Goal: Information Seeking & Learning: Learn about a topic

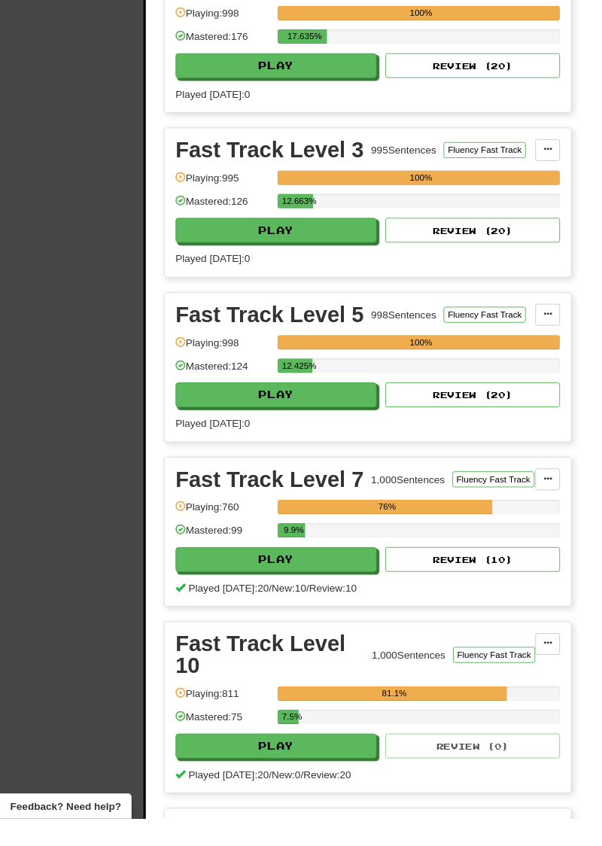
scroll to position [863, 0]
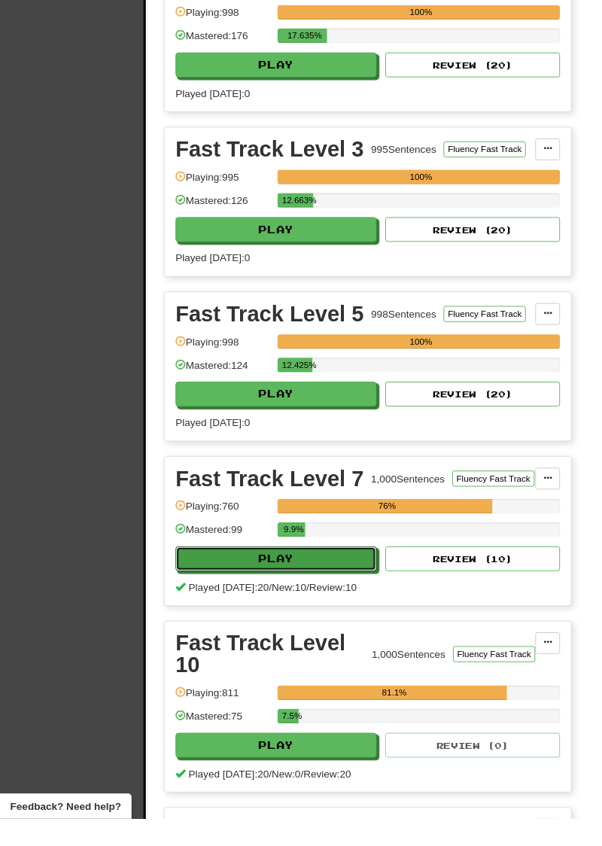
click at [339, 565] on button "Play" at bounding box center [285, 578] width 208 height 26
select select "**"
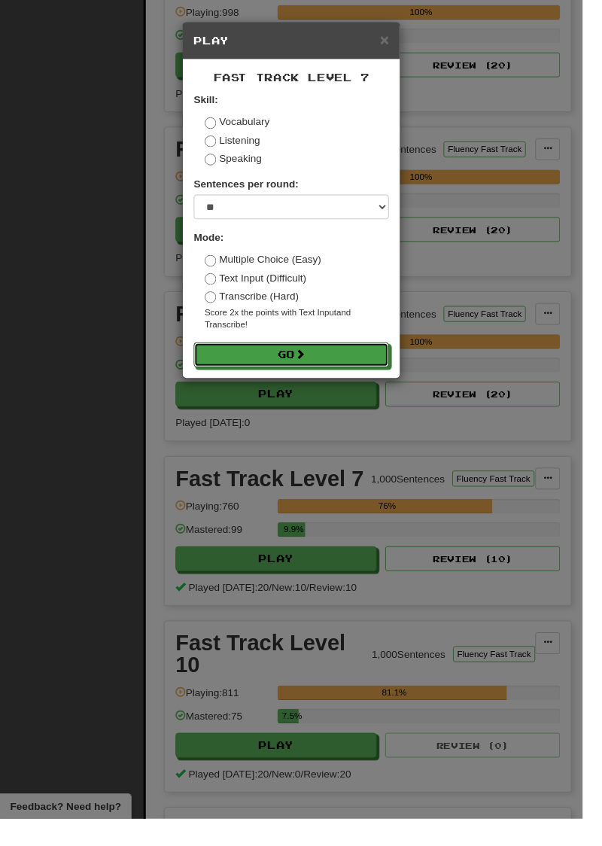
click at [345, 370] on button "Go" at bounding box center [301, 367] width 202 height 26
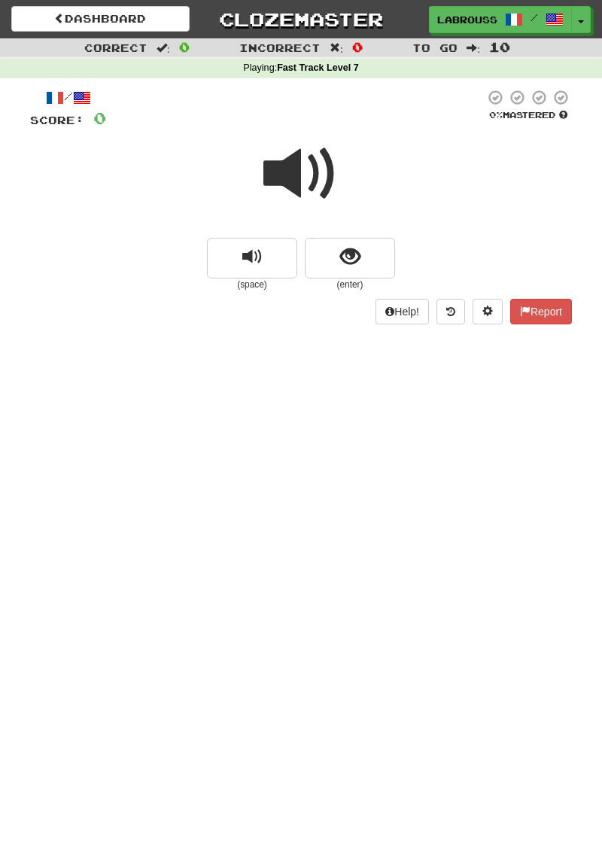
click at [305, 171] on span at bounding box center [301, 173] width 75 height 75
click at [358, 259] on span "show sentence" at bounding box center [350, 257] width 20 height 20
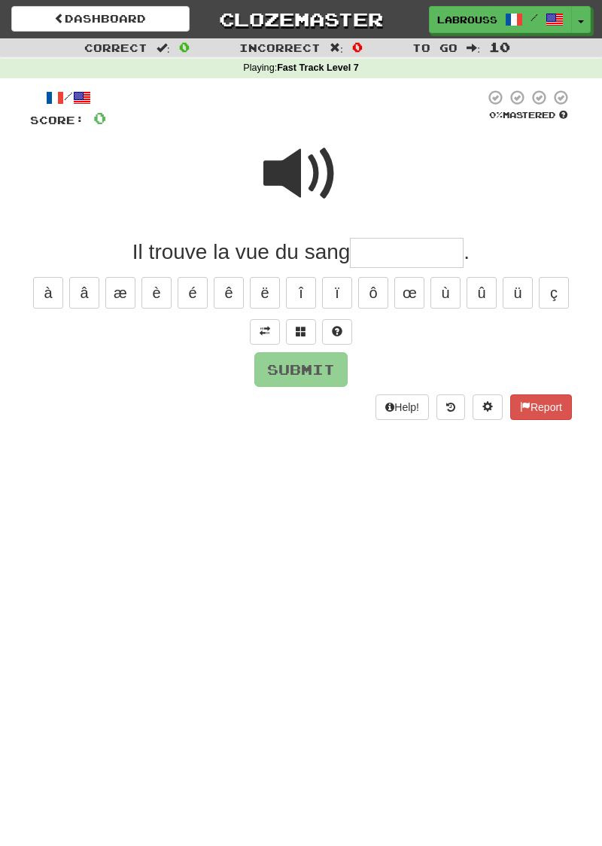
click at [312, 184] on span at bounding box center [301, 173] width 75 height 75
click at [398, 260] on input "text" at bounding box center [407, 253] width 114 height 30
type input "**********"
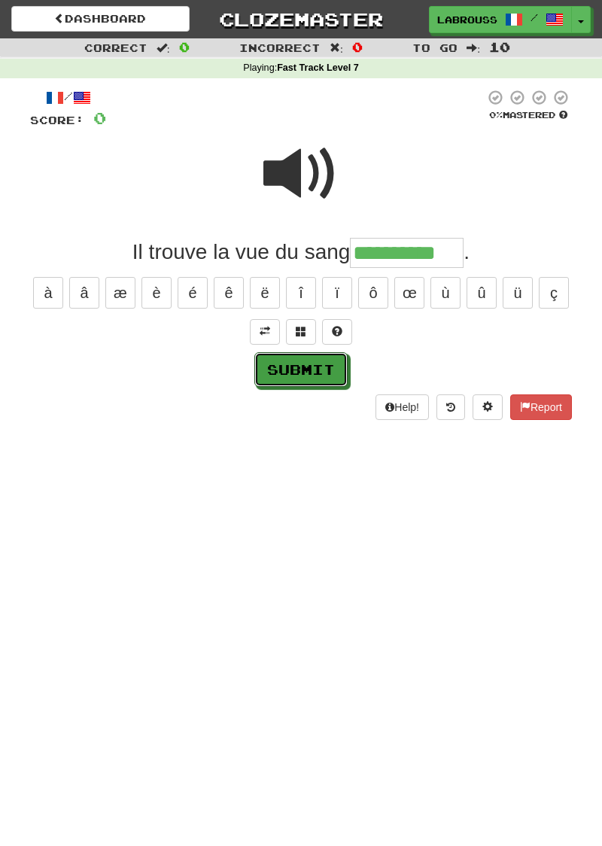
click at [316, 372] on button "Submit" at bounding box center [300, 369] width 93 height 35
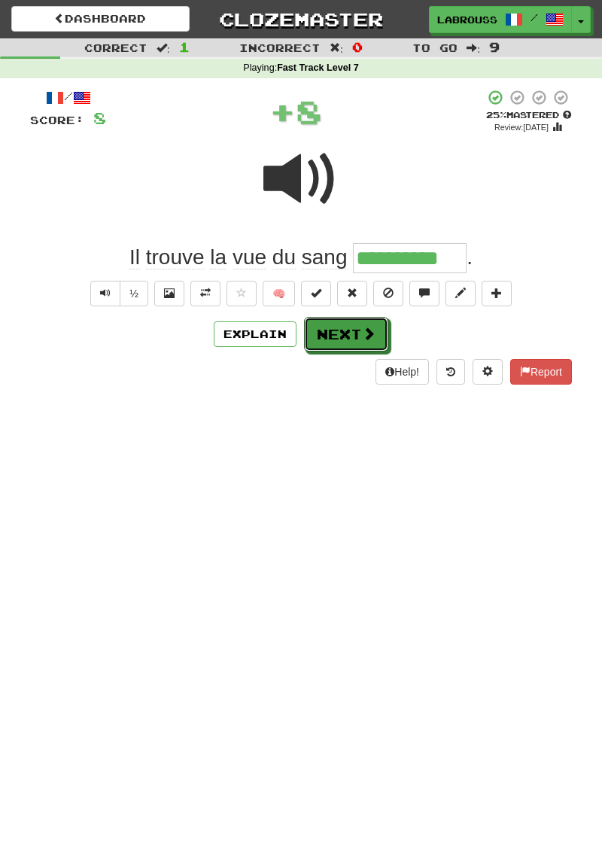
click at [353, 335] on button "Next" at bounding box center [346, 334] width 84 height 35
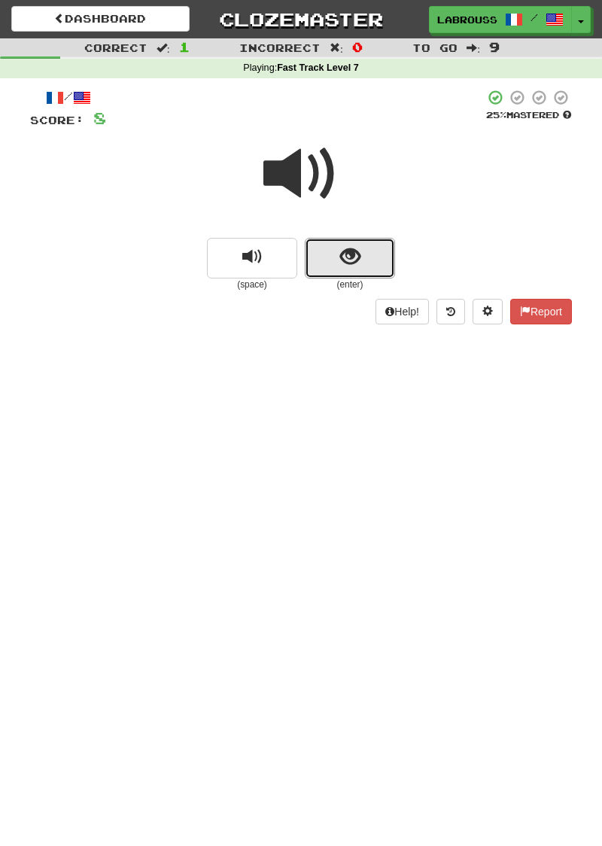
click at [352, 263] on span "show sentence" at bounding box center [350, 257] width 20 height 20
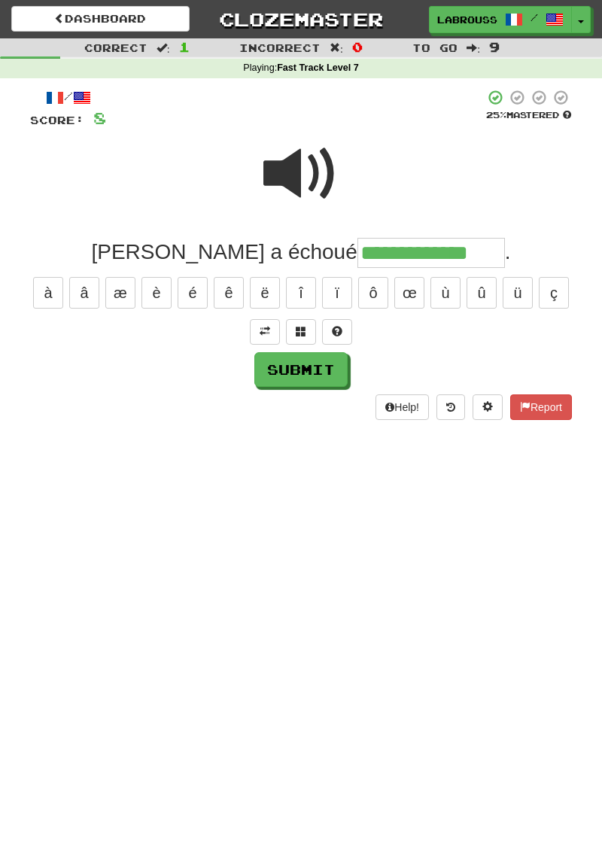
type input "**********"
click at [325, 375] on button "Submit" at bounding box center [300, 369] width 93 height 35
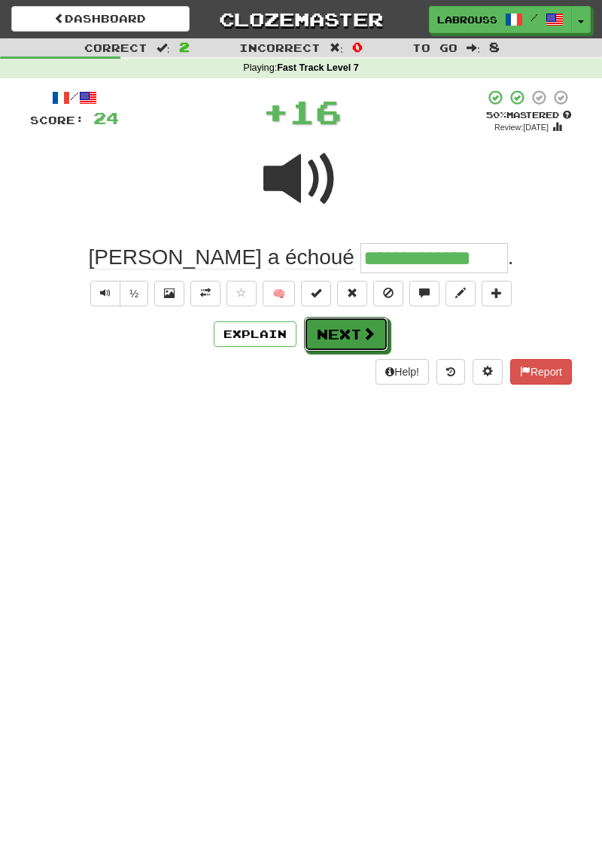
click at [358, 337] on button "Next" at bounding box center [346, 334] width 84 height 35
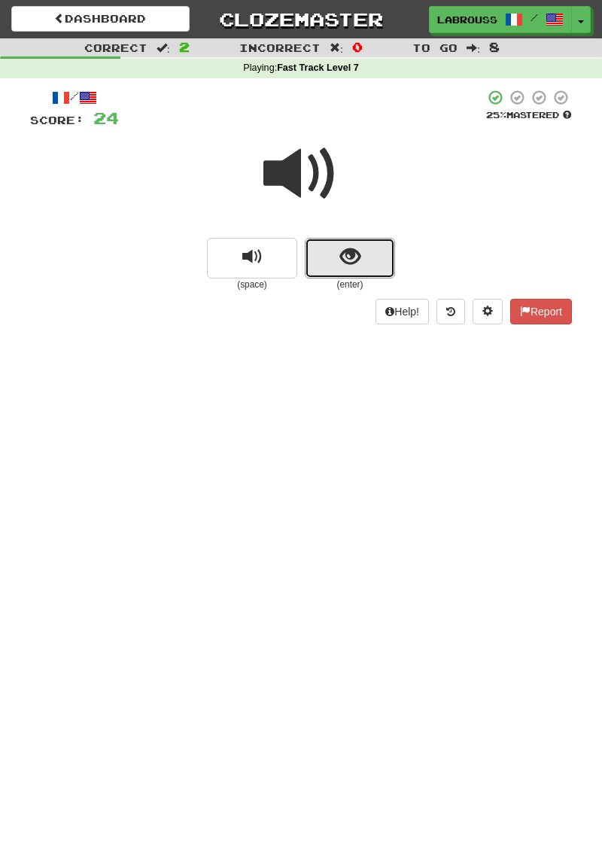
click at [360, 264] on span "show sentence" at bounding box center [350, 257] width 20 height 20
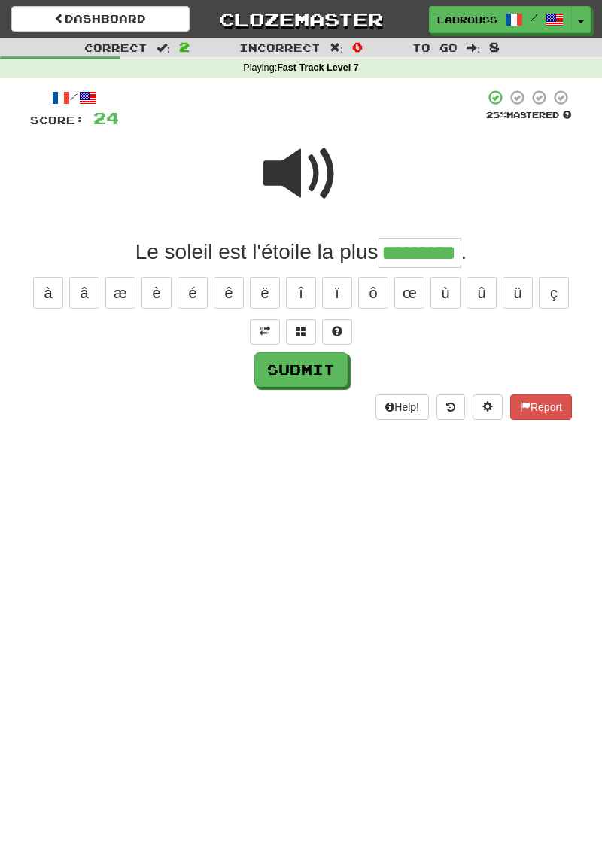
type input "*********"
click at [321, 372] on button "Submit" at bounding box center [300, 369] width 93 height 35
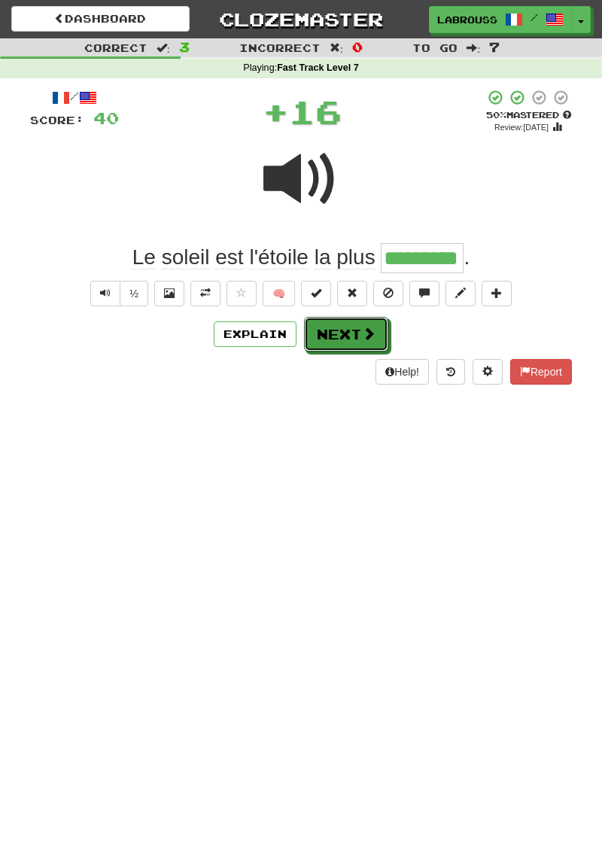
click at [352, 337] on button "Next" at bounding box center [346, 334] width 84 height 35
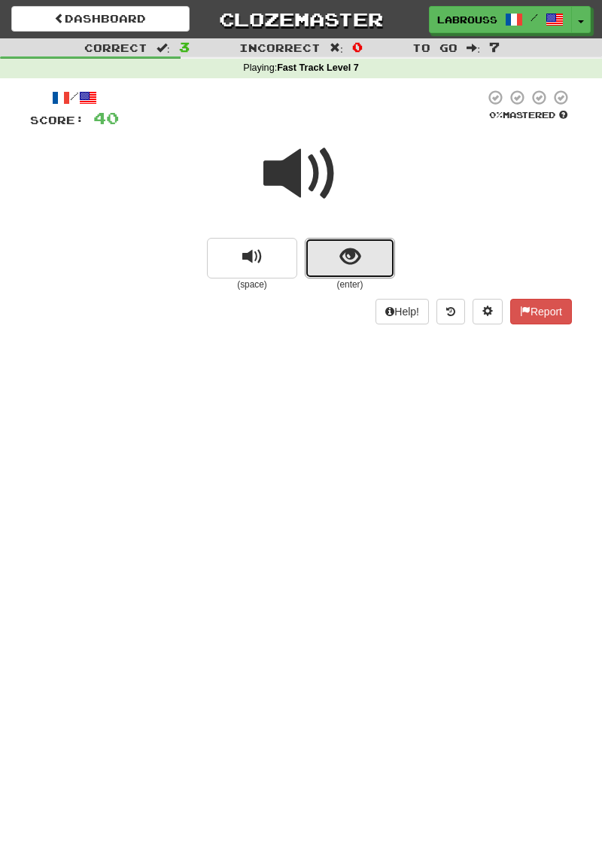
click at [354, 265] on span "show sentence" at bounding box center [350, 257] width 20 height 20
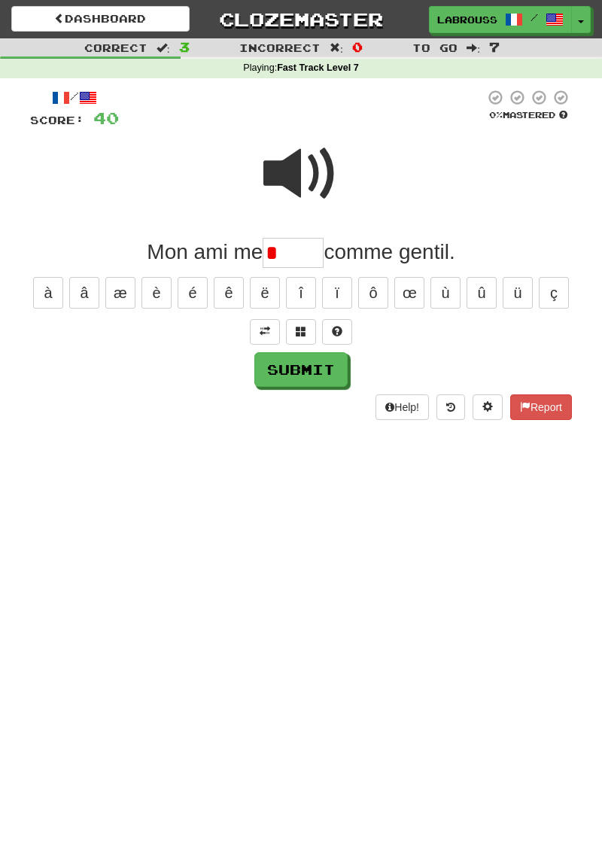
type input "*"
click at [312, 179] on span at bounding box center [301, 173] width 75 height 75
click at [294, 258] on input "*" at bounding box center [293, 253] width 61 height 30
type input "******"
click at [315, 373] on button "Submit" at bounding box center [300, 369] width 93 height 35
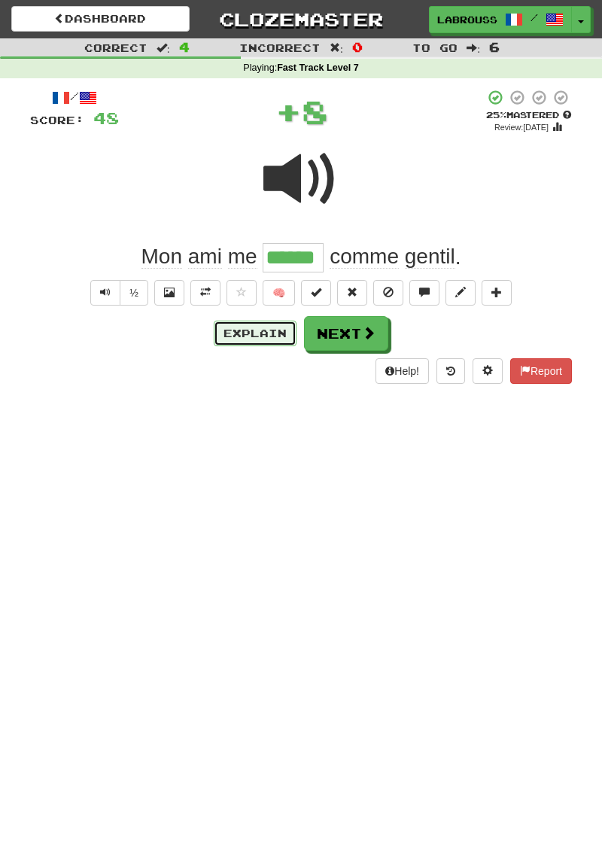
click at [267, 334] on button "Explain" at bounding box center [255, 334] width 83 height 26
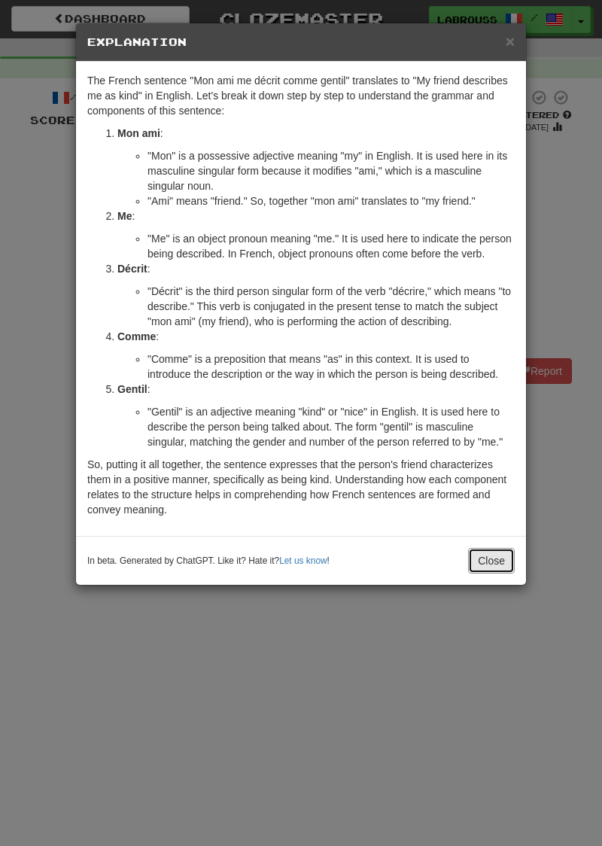
click at [504, 557] on button "Close" at bounding box center [491, 561] width 47 height 26
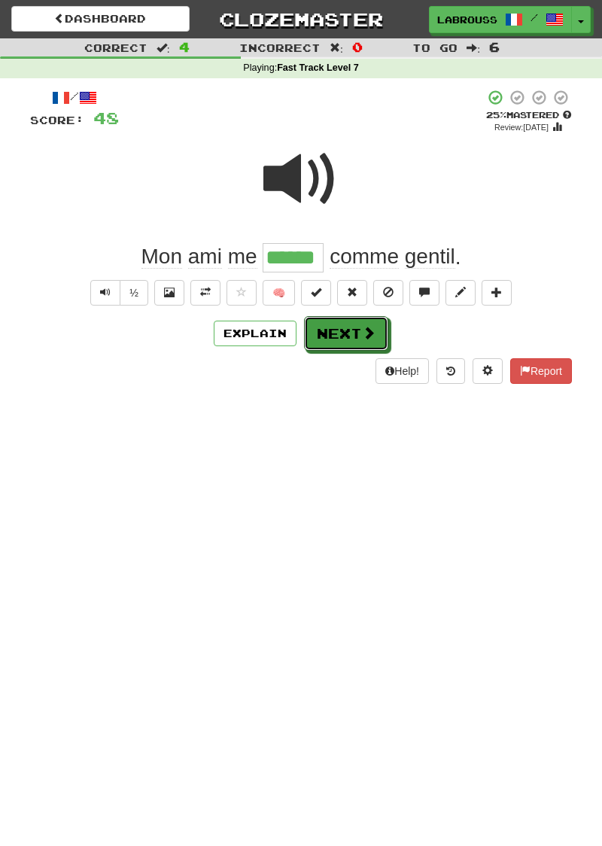
click at [346, 340] on button "Next" at bounding box center [346, 333] width 84 height 35
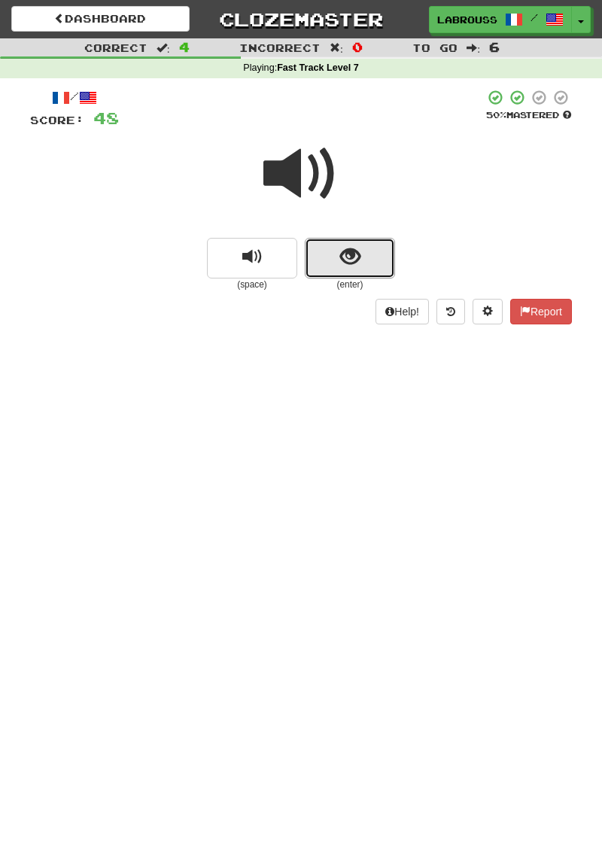
click at [339, 264] on button "show sentence" at bounding box center [350, 258] width 90 height 41
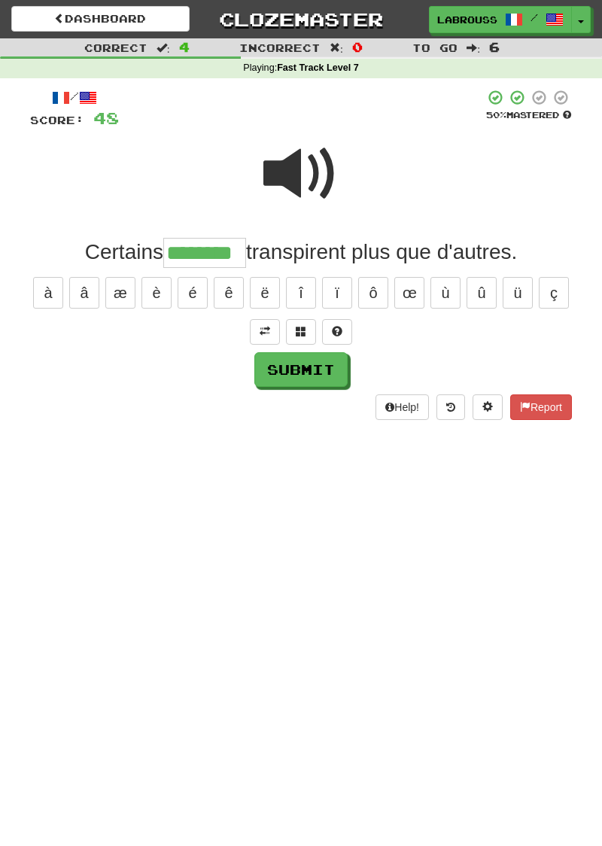
type input "********"
click at [318, 372] on button "Submit" at bounding box center [300, 369] width 93 height 35
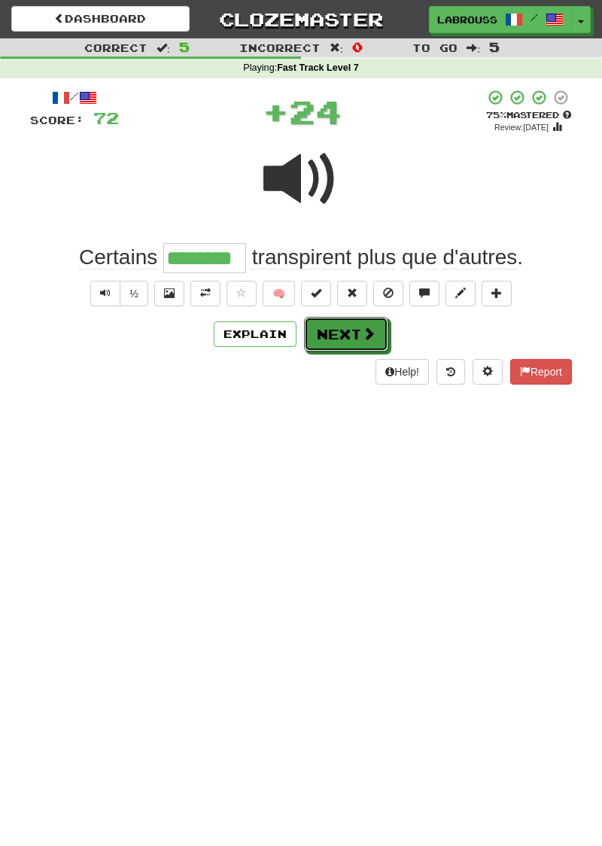
click at [353, 338] on button "Next" at bounding box center [346, 334] width 84 height 35
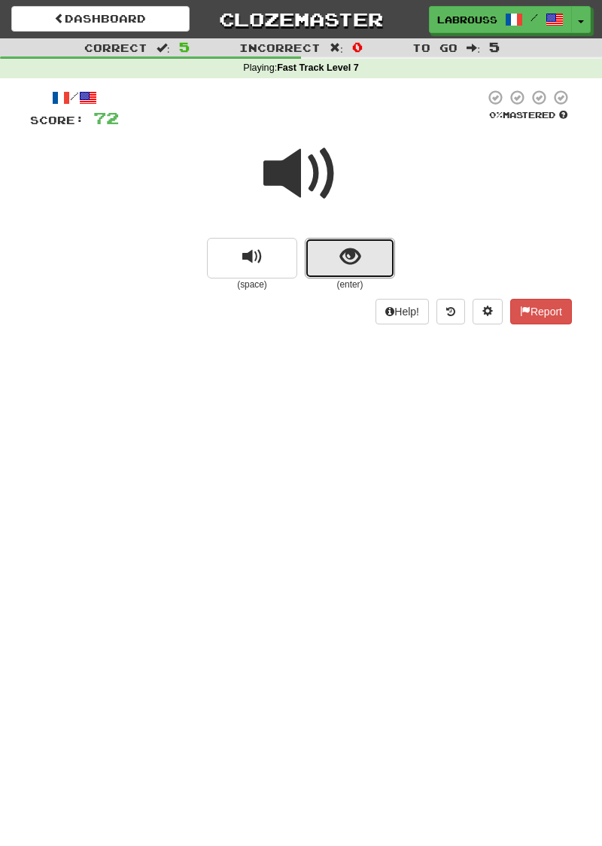
click at [348, 264] on span "show sentence" at bounding box center [350, 257] width 20 height 20
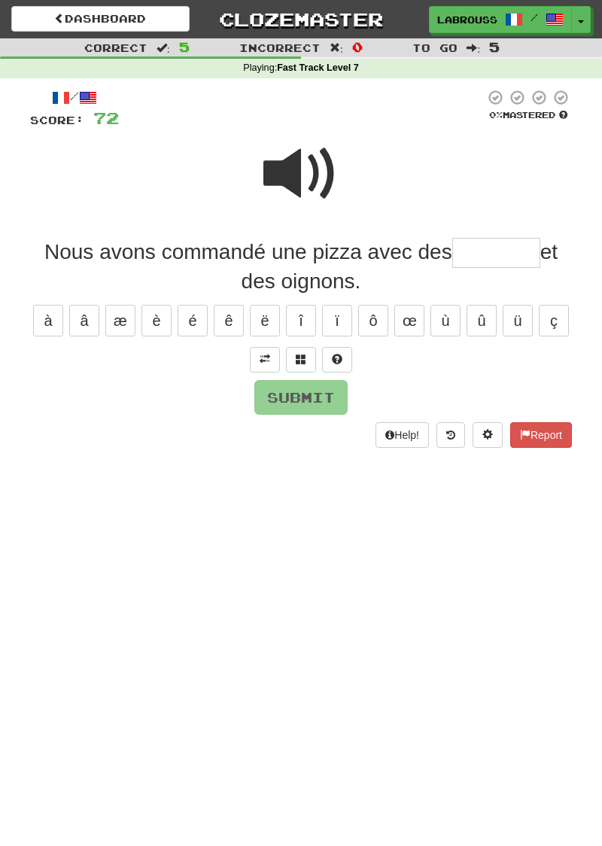
click at [300, 178] on span at bounding box center [301, 173] width 75 height 75
click at [497, 257] on input "text" at bounding box center [497, 253] width 88 height 30
type input "********"
click at [327, 393] on button "Submit" at bounding box center [300, 397] width 93 height 35
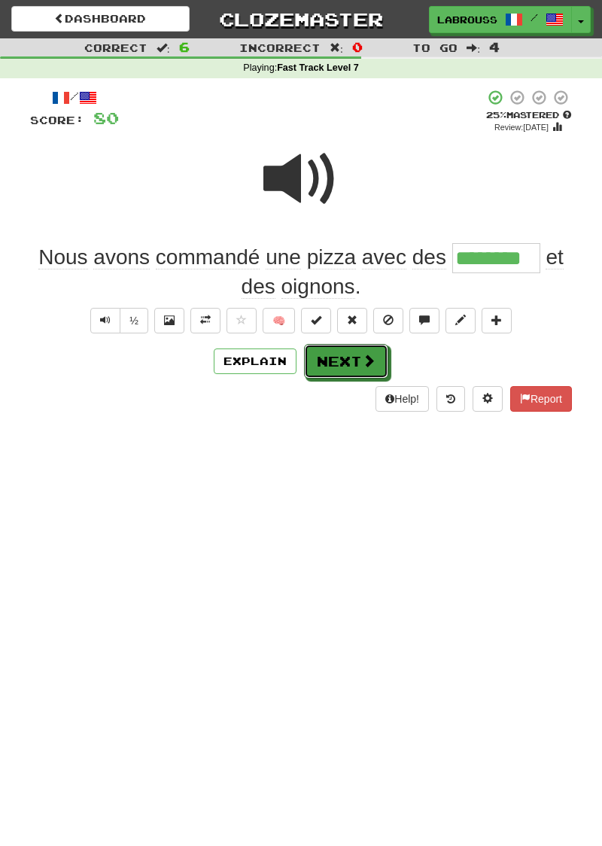
click at [350, 364] on button "Next" at bounding box center [346, 361] width 84 height 35
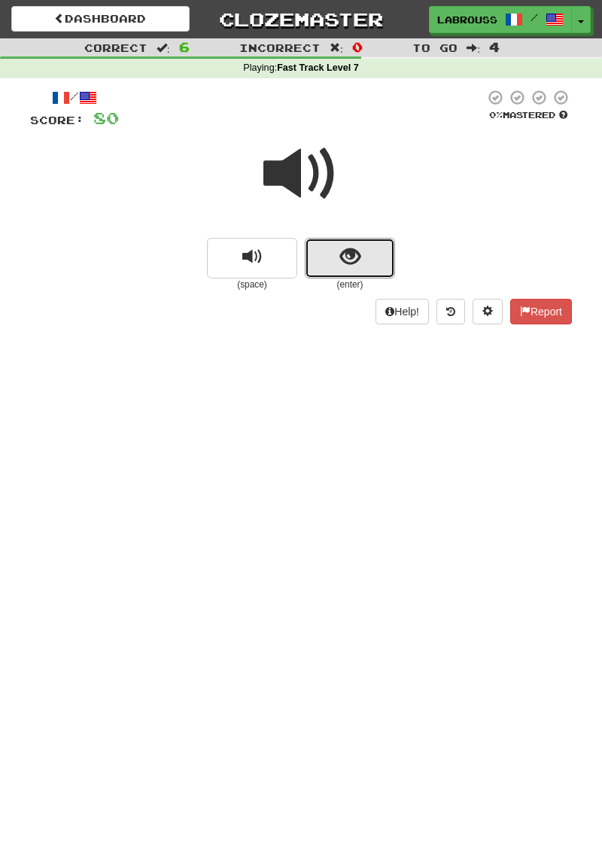
click at [358, 264] on span "show sentence" at bounding box center [350, 257] width 20 height 20
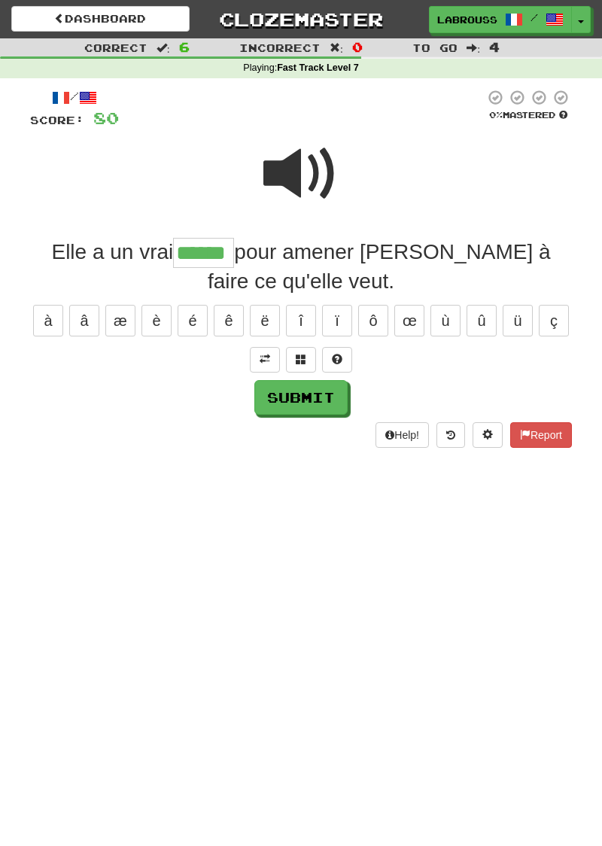
type input "******"
click at [331, 398] on button "Submit" at bounding box center [300, 397] width 93 height 35
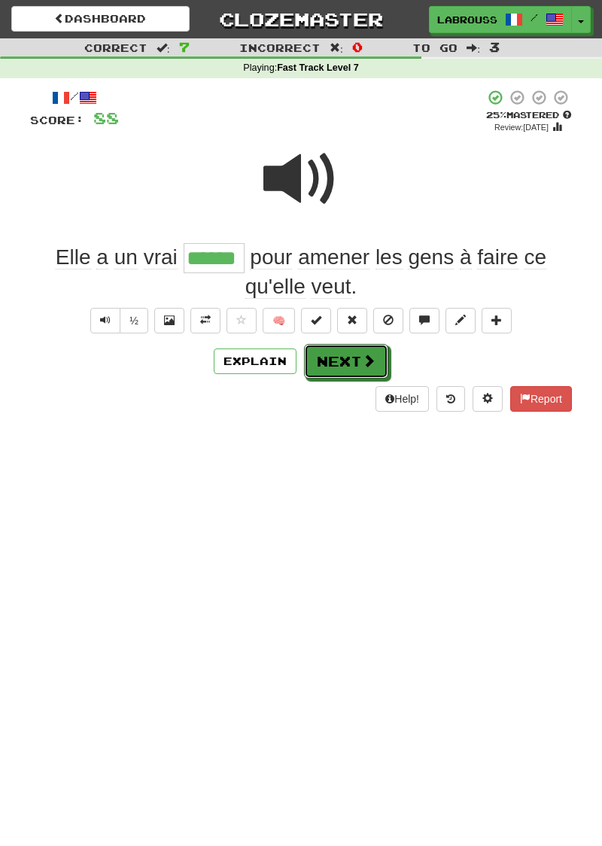
click at [349, 375] on button "Next" at bounding box center [346, 361] width 84 height 35
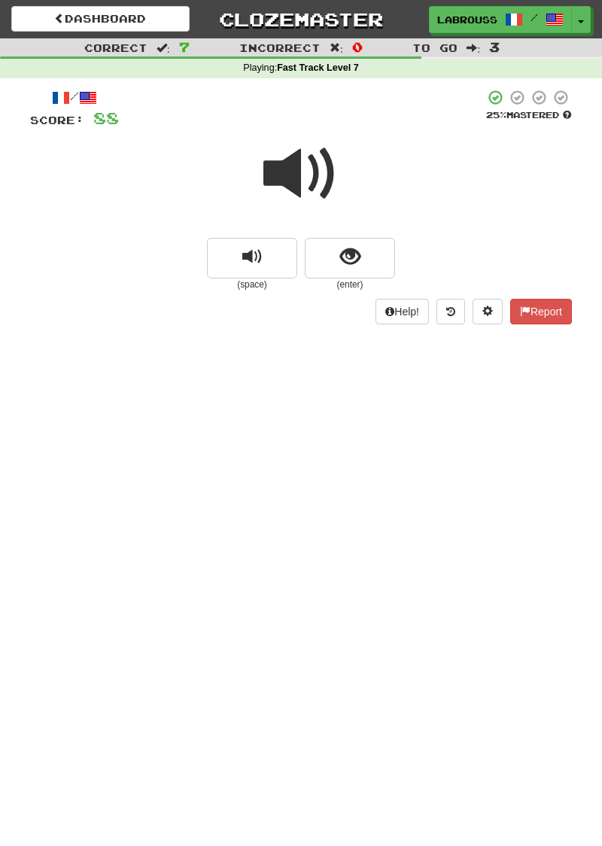
click at [309, 175] on span at bounding box center [301, 173] width 75 height 75
click at [351, 258] on span "show sentence" at bounding box center [350, 257] width 20 height 20
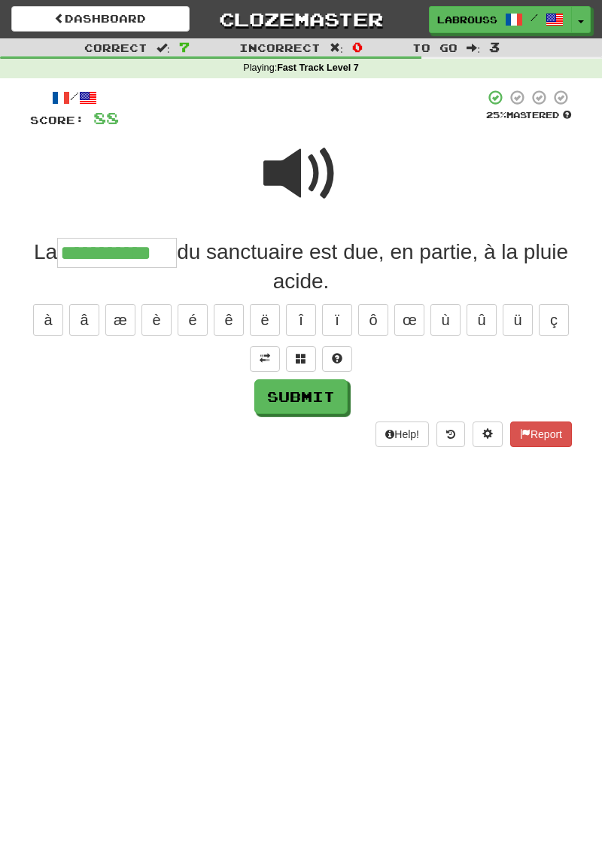
type input "**********"
click at [327, 399] on button "Submit" at bounding box center [300, 396] width 93 height 35
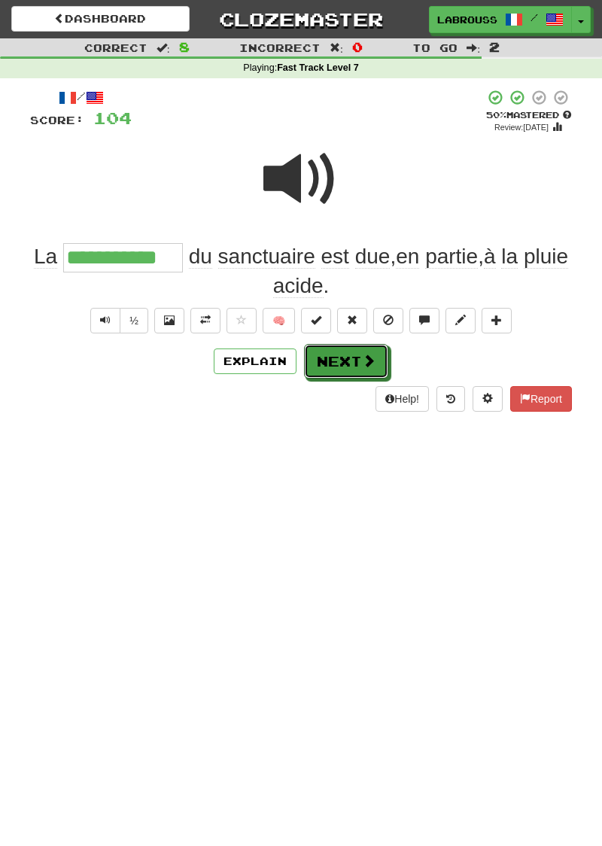
click at [352, 361] on button "Next" at bounding box center [346, 361] width 84 height 35
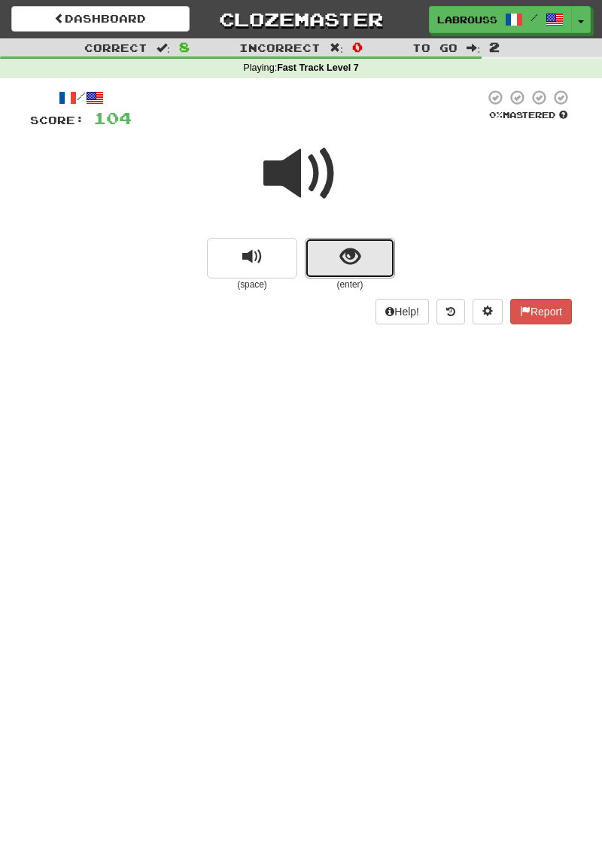
click at [346, 261] on span "show sentence" at bounding box center [350, 257] width 20 height 20
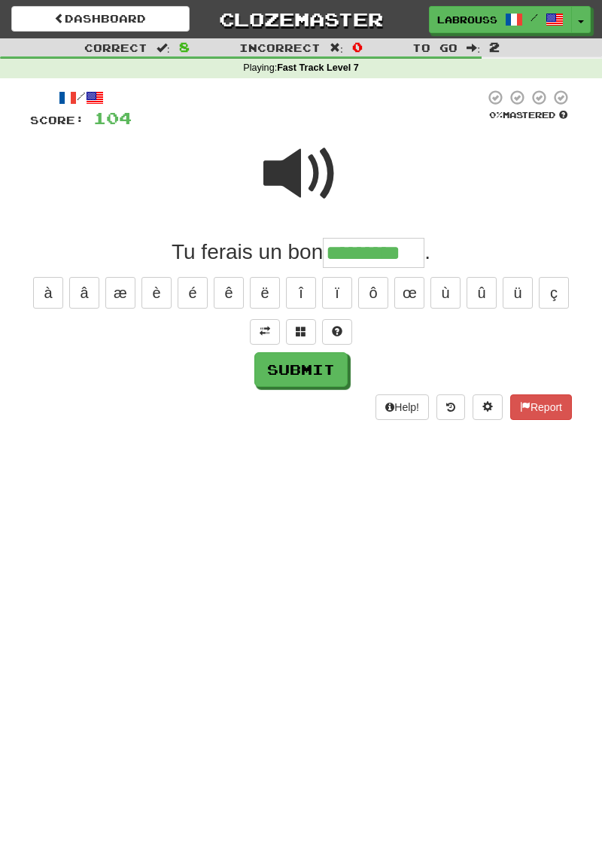
type input "*********"
click at [331, 370] on button "Submit" at bounding box center [300, 369] width 93 height 35
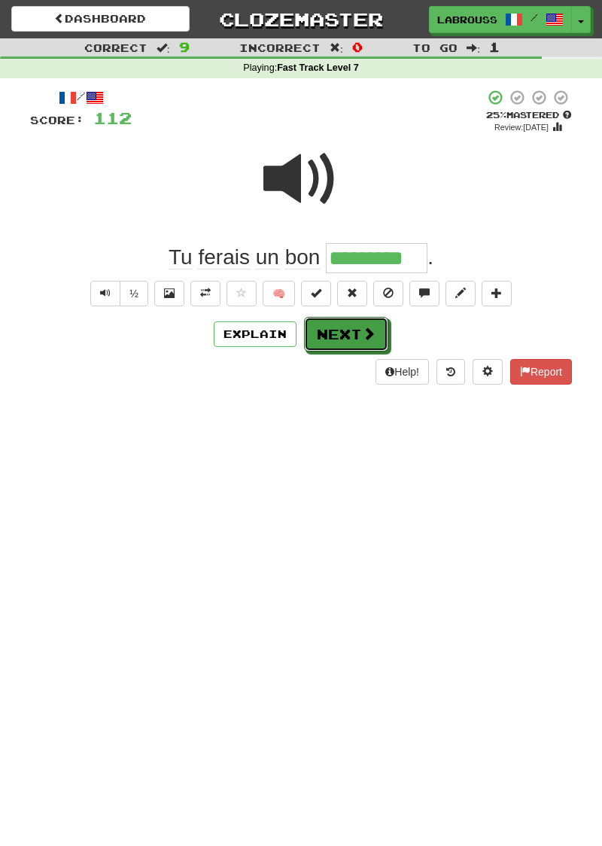
click at [362, 338] on span at bounding box center [369, 334] width 14 height 14
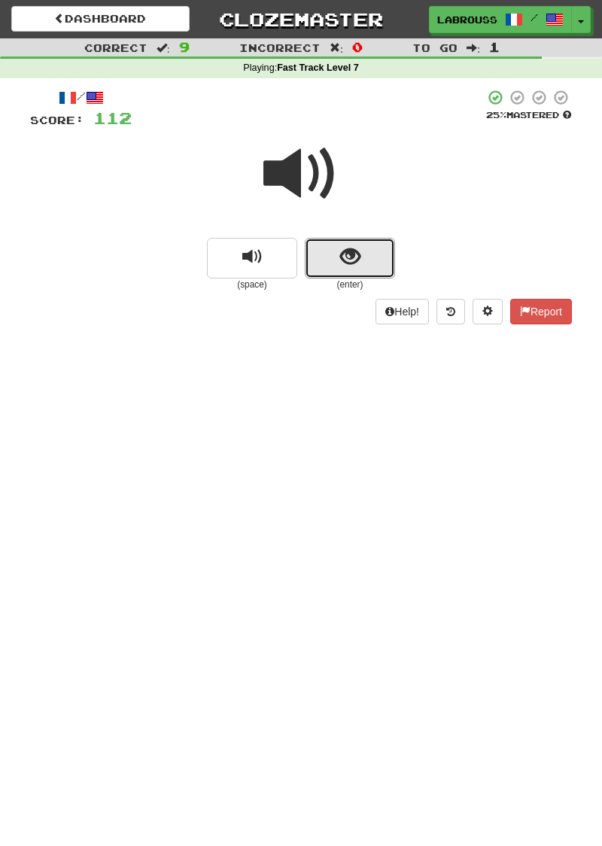
click at [342, 263] on span "show sentence" at bounding box center [350, 257] width 20 height 20
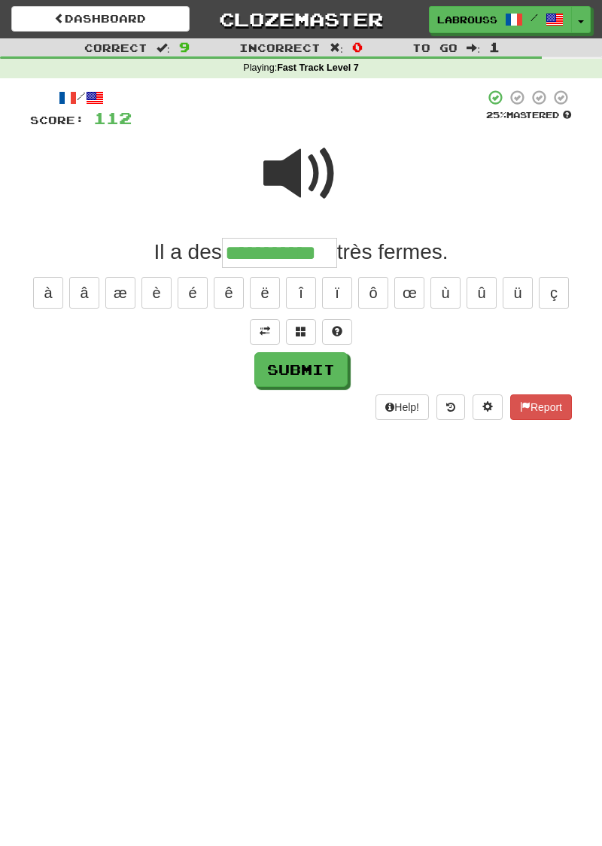
type input "**********"
click at [326, 366] on button "Submit" at bounding box center [300, 369] width 93 height 35
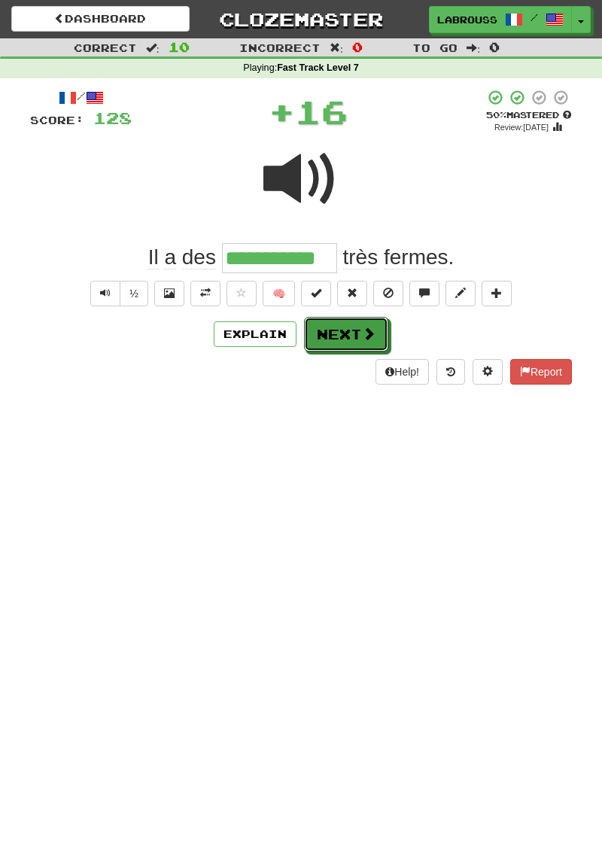
click at [368, 340] on button "Next" at bounding box center [346, 334] width 84 height 35
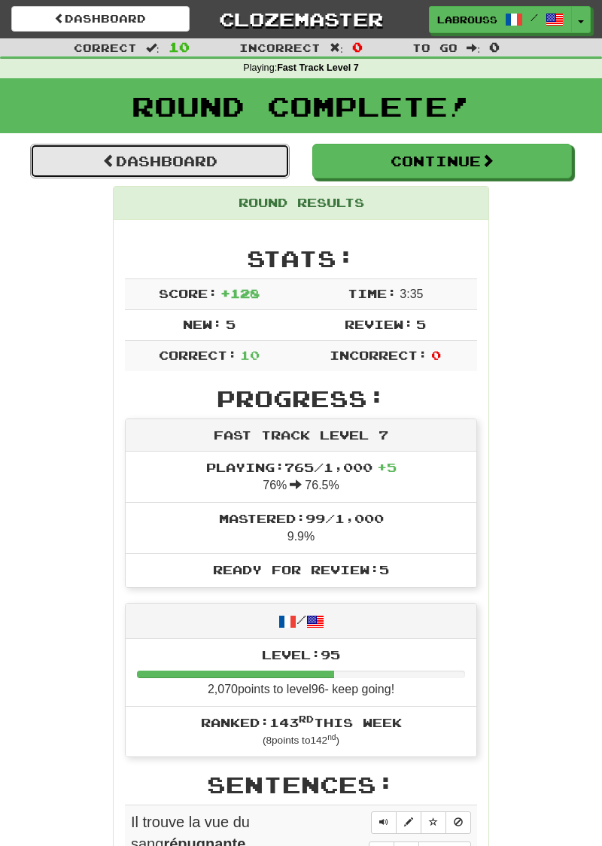
click at [215, 165] on link "Dashboard" at bounding box center [160, 161] width 260 height 35
